Goal: Contribute content: Add original content to the website for others to see

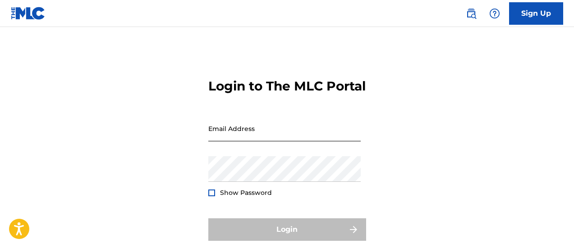
click at [316, 142] on input "Email Address" at bounding box center [284, 129] width 152 height 26
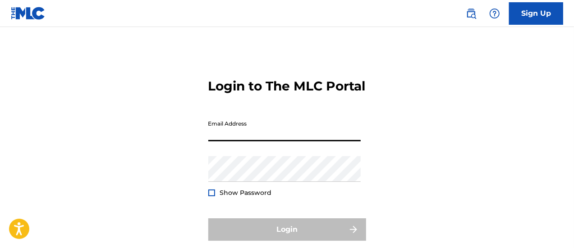
type input "[EMAIL_ADDRESS][DOMAIN_NAME]"
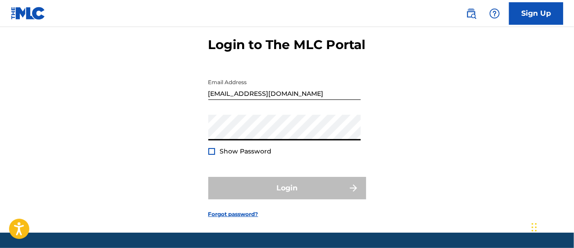
scroll to position [53, 0]
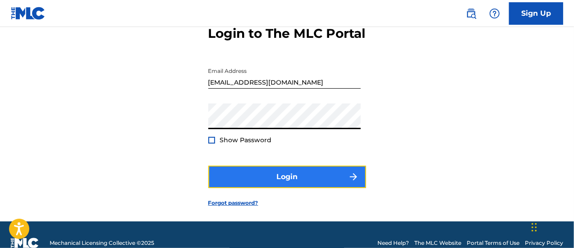
click at [282, 188] on button "Login" at bounding box center [287, 177] width 158 height 23
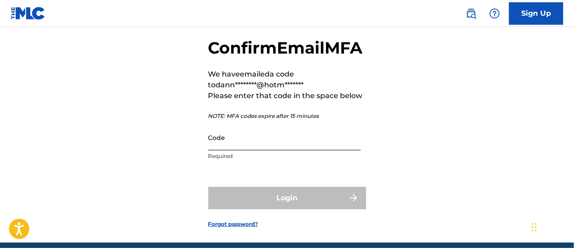
scroll to position [40, 0]
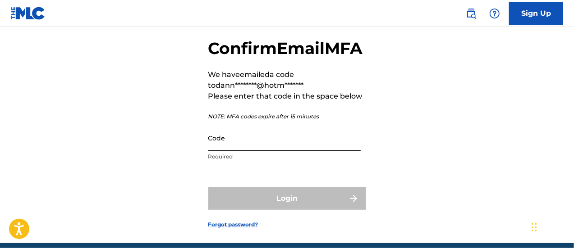
click at [304, 151] on input "Code" at bounding box center [284, 138] width 152 height 26
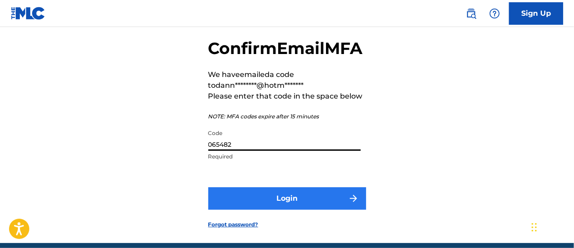
type input "065482"
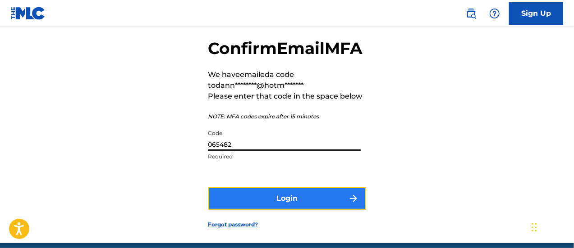
click at [304, 210] on button "Login" at bounding box center [287, 199] width 158 height 23
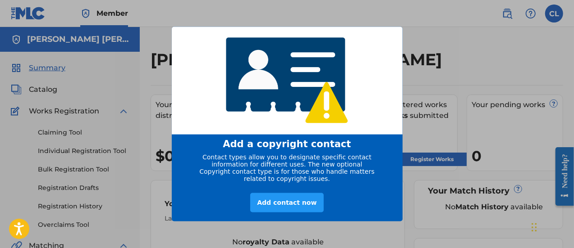
scroll to position [8, 0]
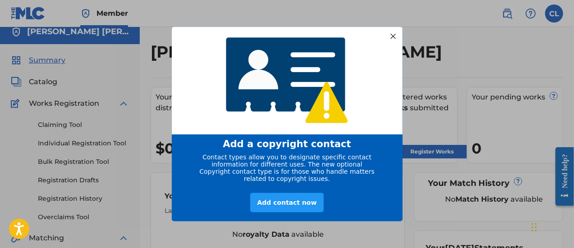
click at [391, 35] on div at bounding box center [393, 36] width 12 height 12
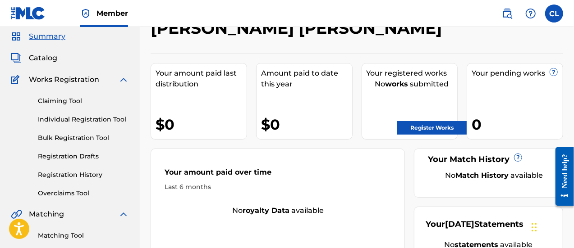
scroll to position [9, 0]
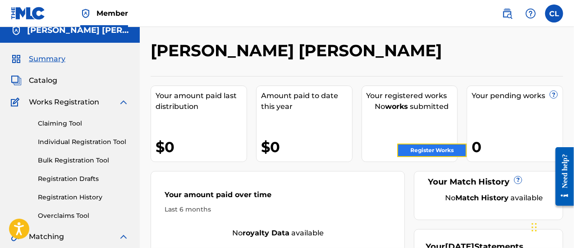
click at [423, 151] on link "Register Works" at bounding box center [431, 151] width 69 height 14
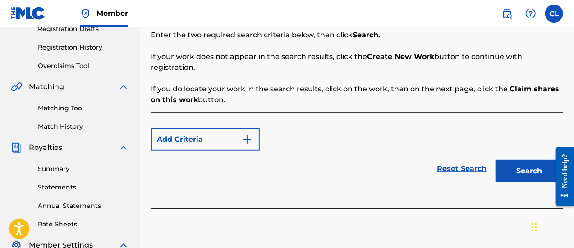
scroll to position [160, 0]
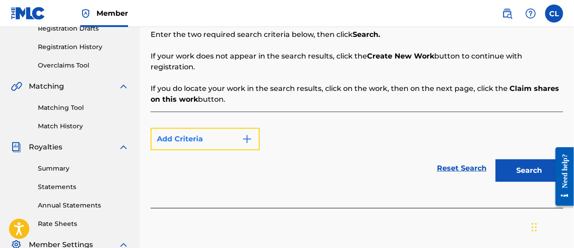
click at [249, 134] on img "Search Form" at bounding box center [247, 139] width 11 height 11
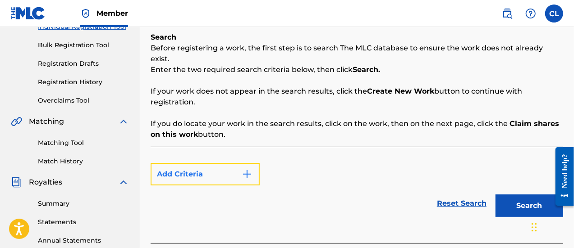
click at [220, 165] on button "Add Criteria" at bounding box center [205, 174] width 109 height 23
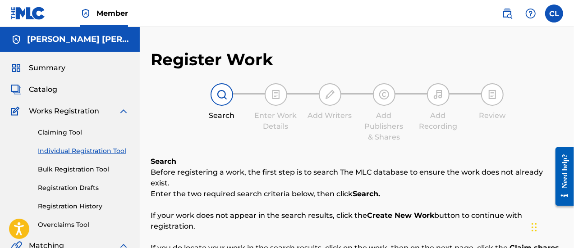
scroll to position [126, 0]
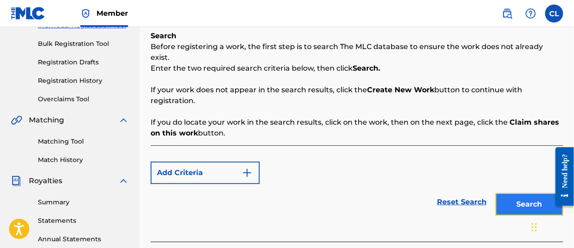
click at [509, 198] on button "Search" at bounding box center [530, 204] width 68 height 23
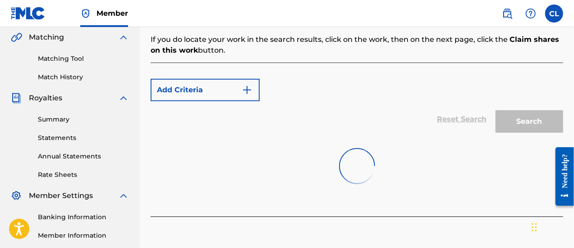
scroll to position [205, 0]
